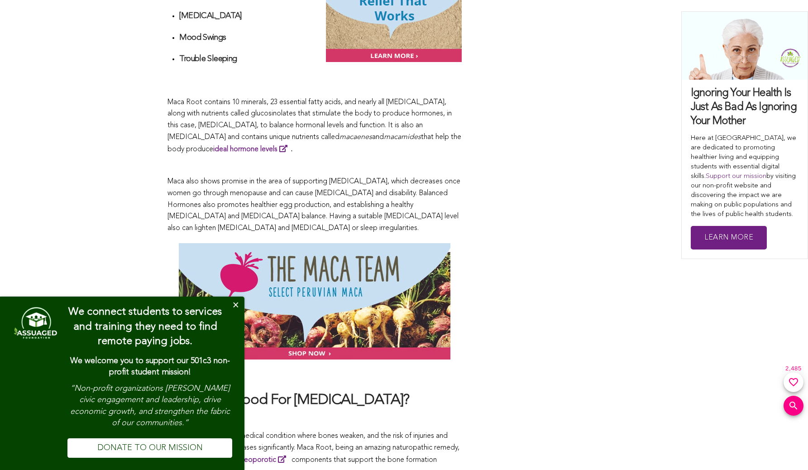
scroll to position [2414, 0]
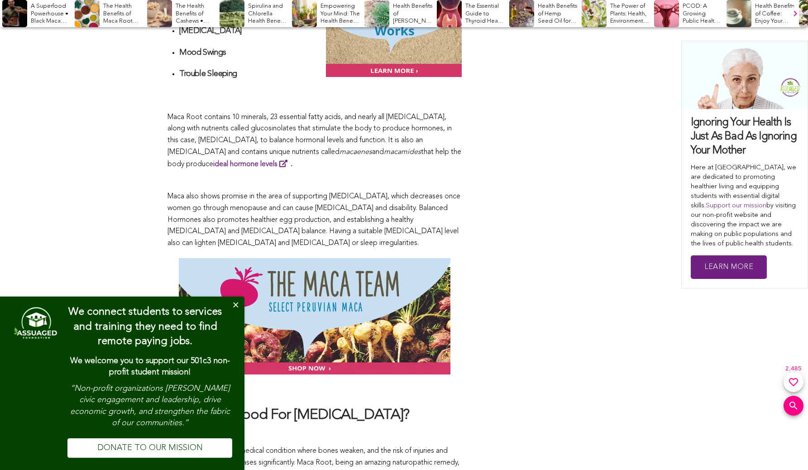
click at [267, 9] on div "Spirulina and Chlorella Health Benefits • Superfoods" at bounding box center [255, 13] width 70 height 27
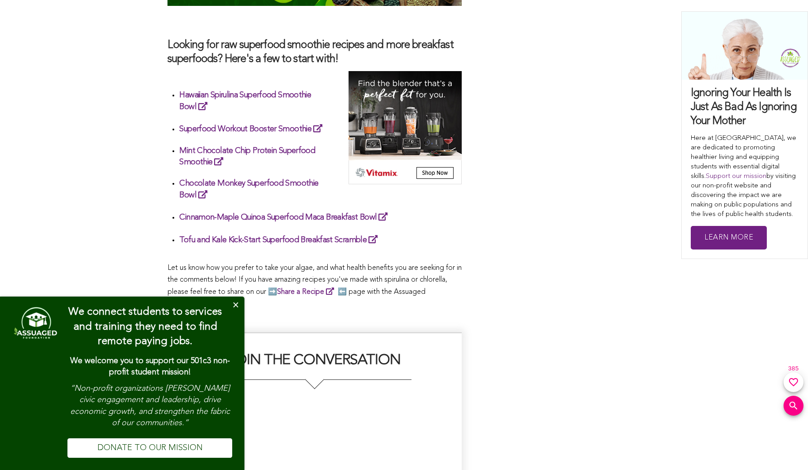
scroll to position [3153, 0]
